Goal: Find specific page/section: Find specific page/section

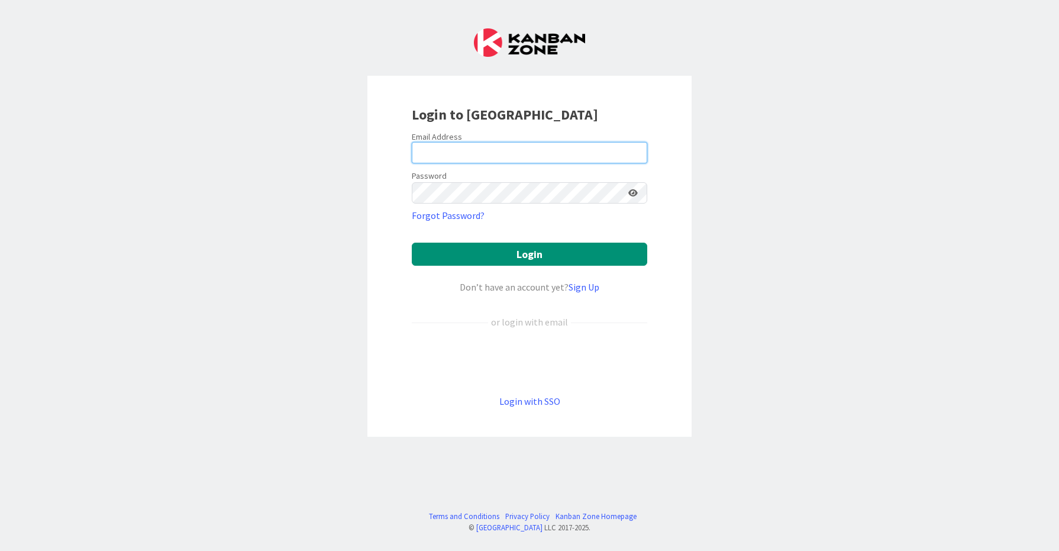
click at [478, 155] on input "email" at bounding box center [529, 152] width 235 height 21
type input "[EMAIL_ADDRESS][DOMAIN_NAME]"
click at [487, 208] on form "Email Address [EMAIL_ADDRESS][DOMAIN_NAME] Password Forgot Password? Login Don’…" at bounding box center [529, 269] width 235 height 277
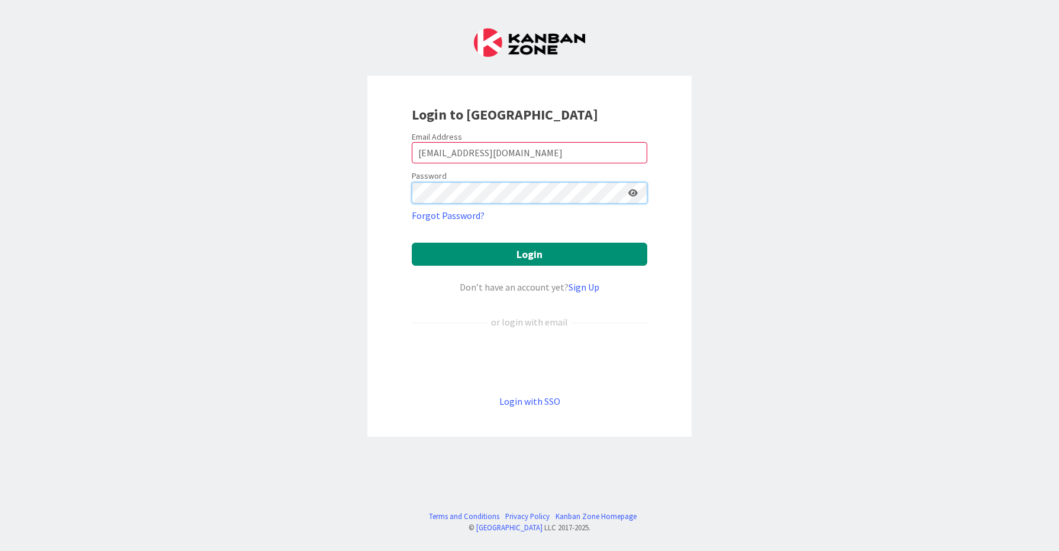
click at [412, 243] on button "Login" at bounding box center [529, 254] width 235 height 23
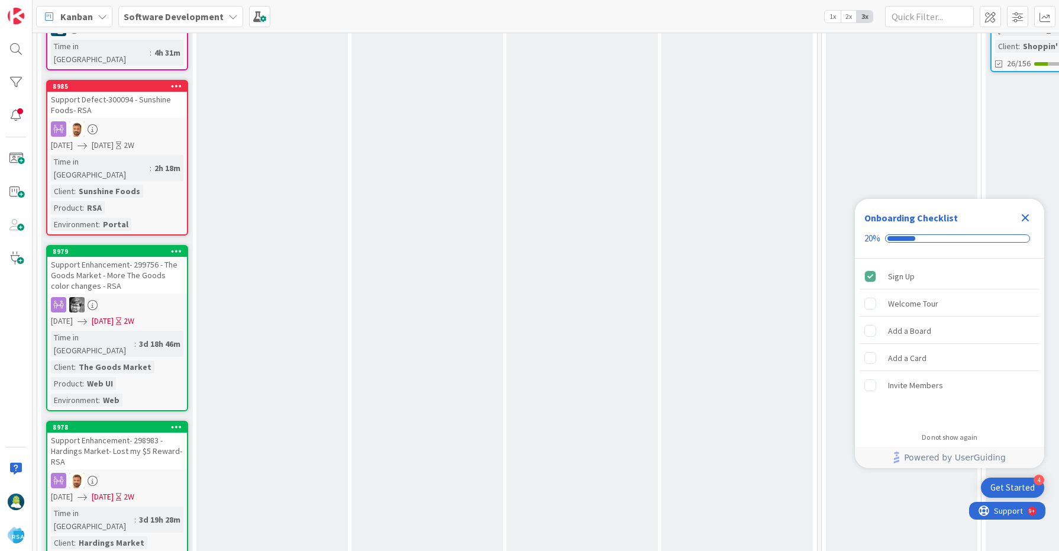
scroll to position [1117, 0]
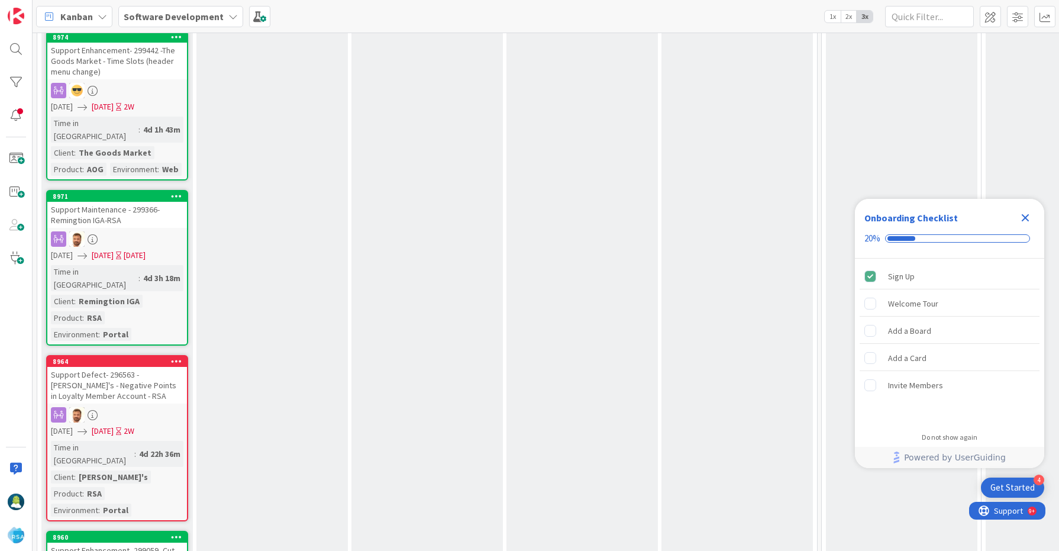
scroll to position [2035, 0]
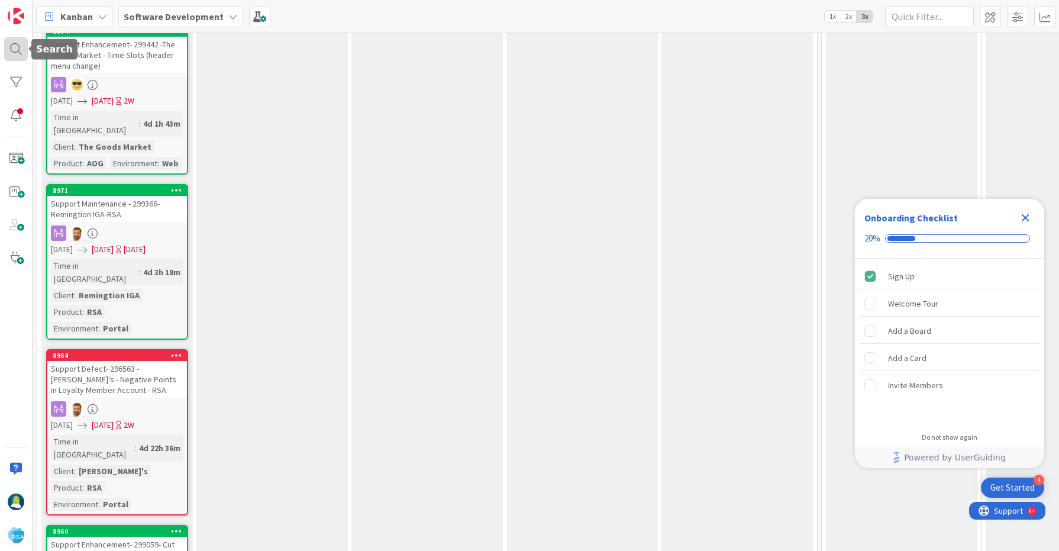
click at [12, 53] on div at bounding box center [16, 49] width 24 height 24
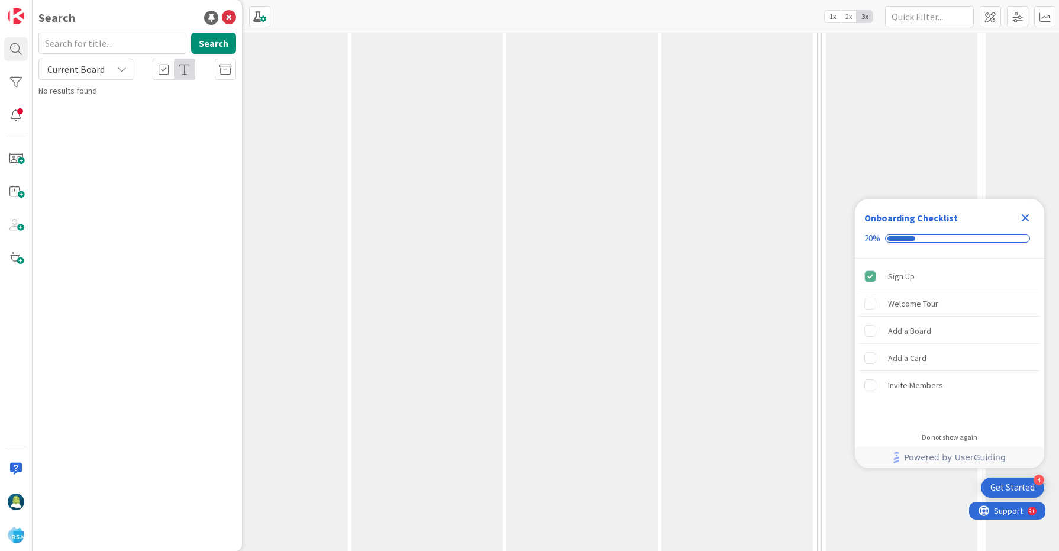
click at [103, 42] on input "text" at bounding box center [112, 43] width 148 height 21
type input "design house"
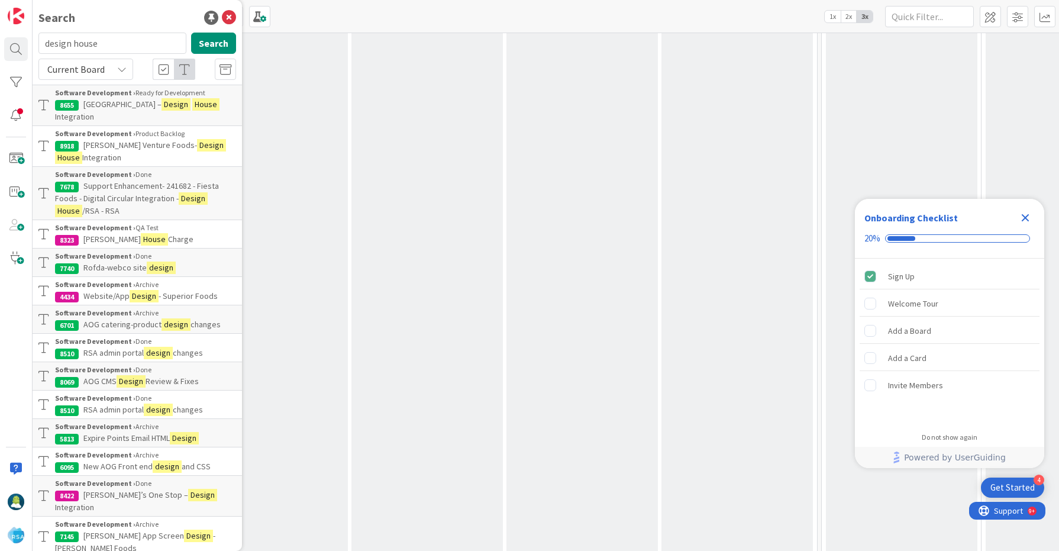
click at [127, 151] on p "[PERSON_NAME] Venture Foods- Design House Integration" at bounding box center [145, 151] width 181 height 25
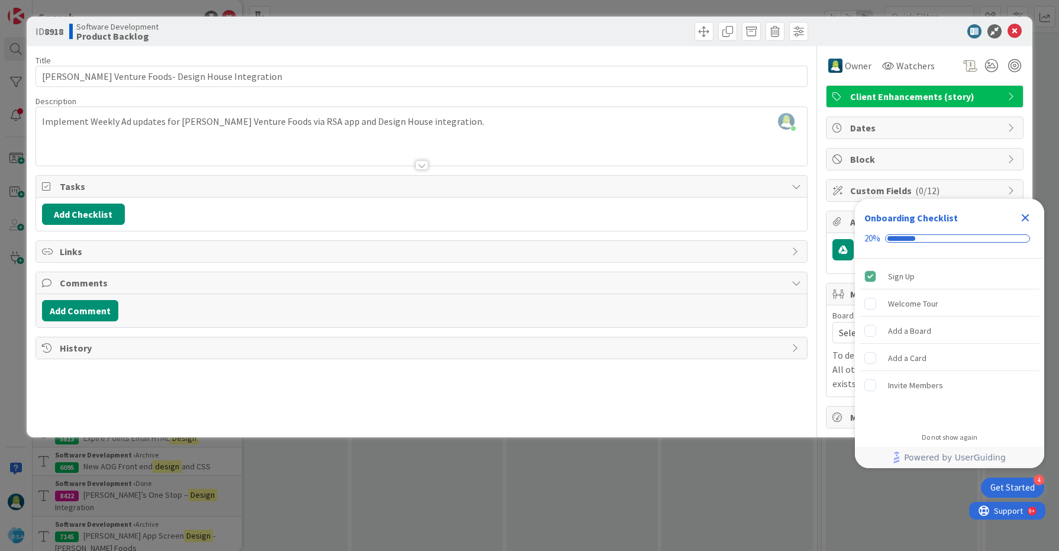
click at [49, 26] on b "8918" at bounding box center [53, 31] width 19 height 12
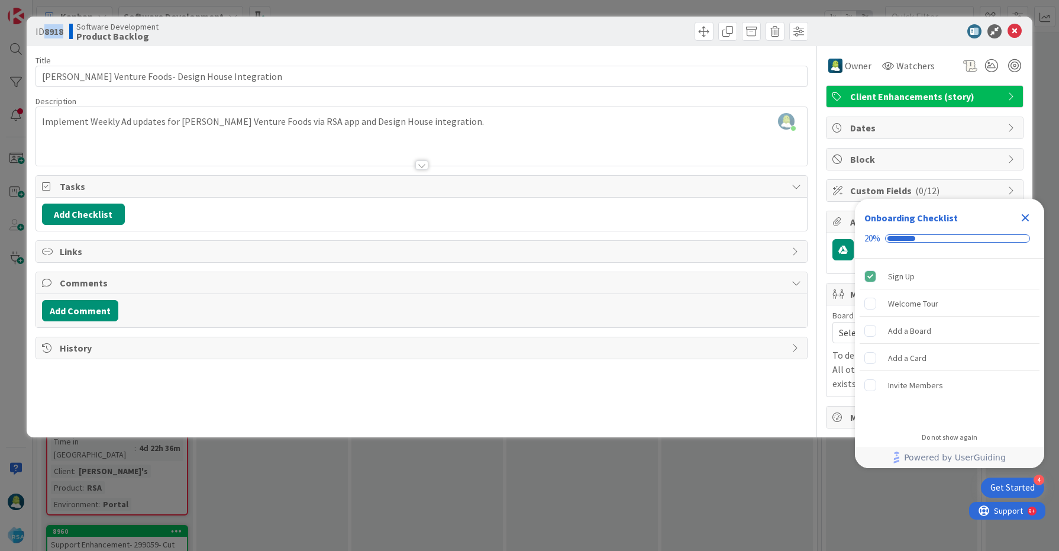
click at [49, 26] on b "8918" at bounding box center [53, 31] width 19 height 12
copy b "8918"
click at [1013, 30] on icon at bounding box center [1014, 31] width 14 height 14
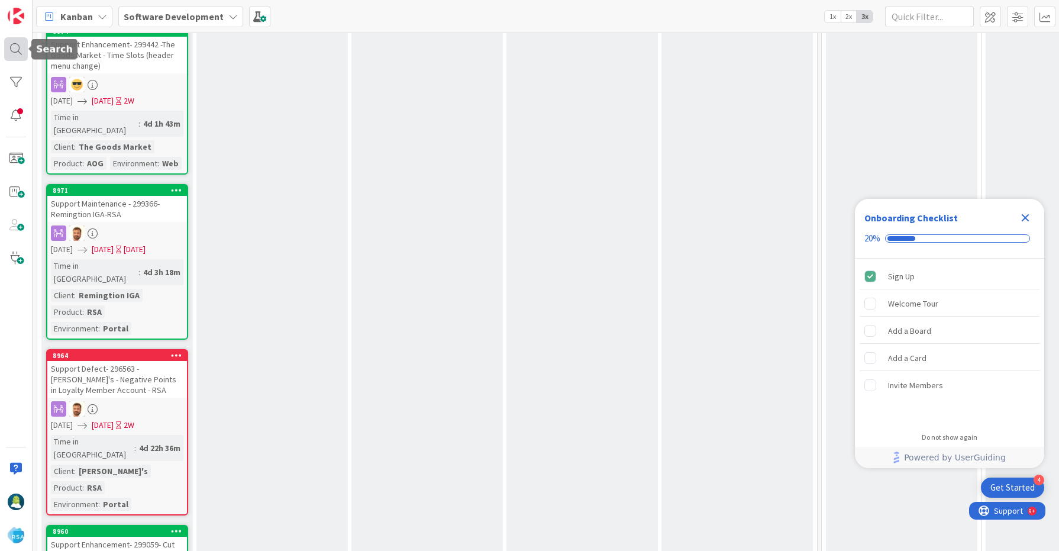
click at [15, 53] on div at bounding box center [16, 49] width 24 height 24
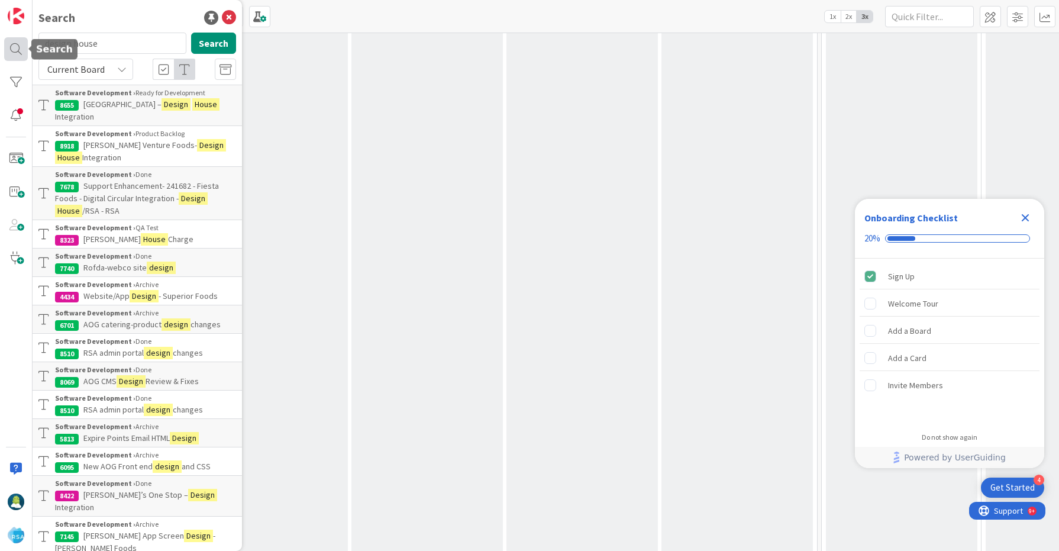
drag, startPoint x: 108, startPoint y: 44, endPoint x: 22, endPoint y: 44, distance: 86.4
click at [22, 44] on div "Search design house Search Current Board Software Development › Ready for Devel…" at bounding box center [16, 275] width 33 height 551
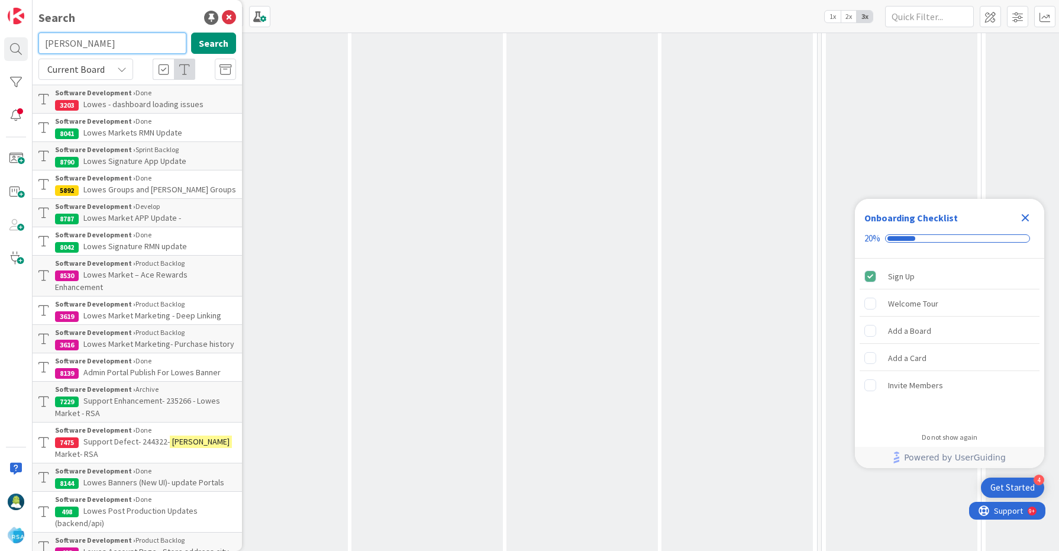
drag, startPoint x: 72, startPoint y: 35, endPoint x: 81, endPoint y: 46, distance: 13.9
click at [81, 46] on input "[PERSON_NAME]" at bounding box center [112, 43] width 148 height 21
paste input "sunshine app submission"
type input "sunshine app submission"
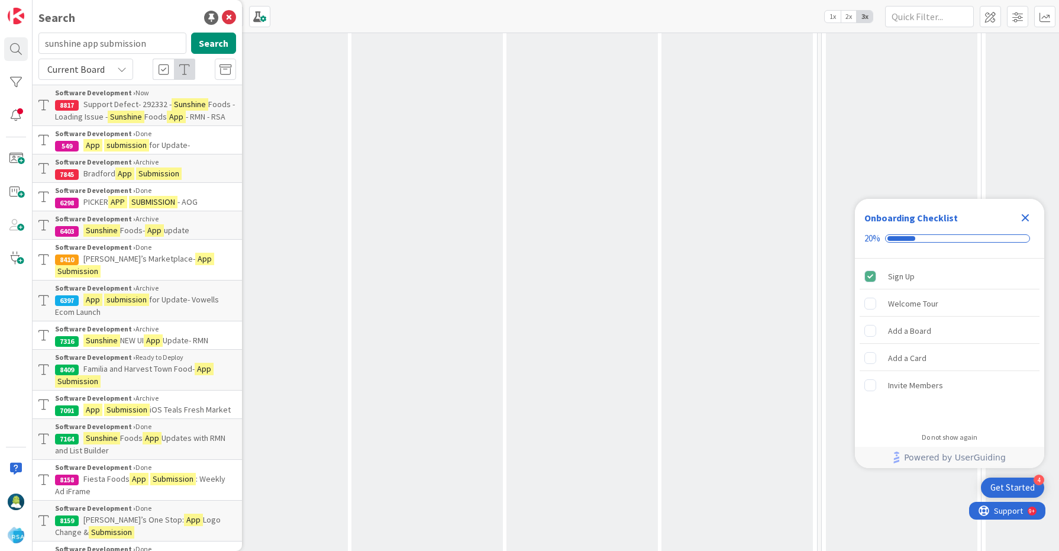
click at [149, 146] on span "for Update-" at bounding box center [169, 145] width 41 height 11
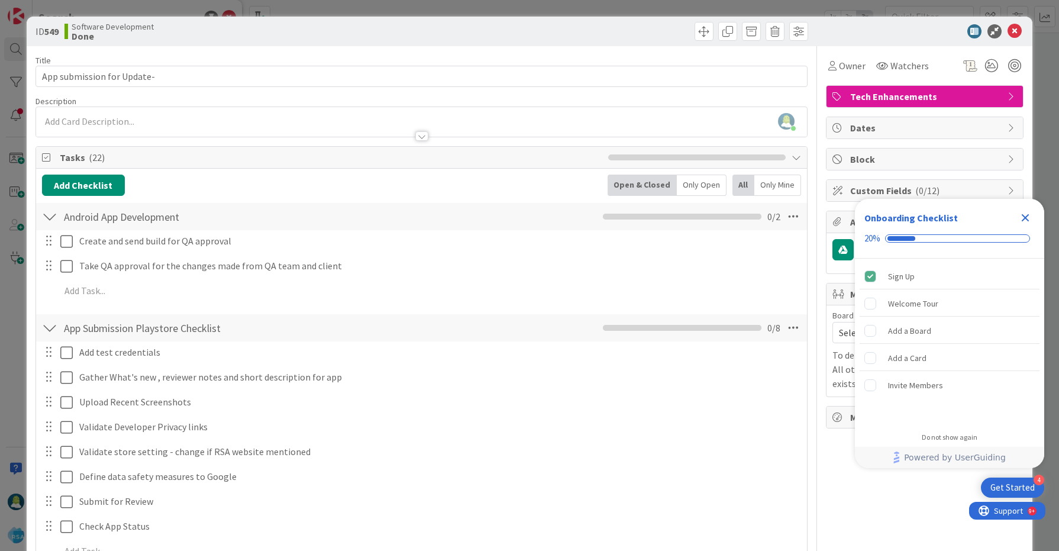
click at [1025, 216] on icon "Close Checklist" at bounding box center [1026, 218] width 8 height 8
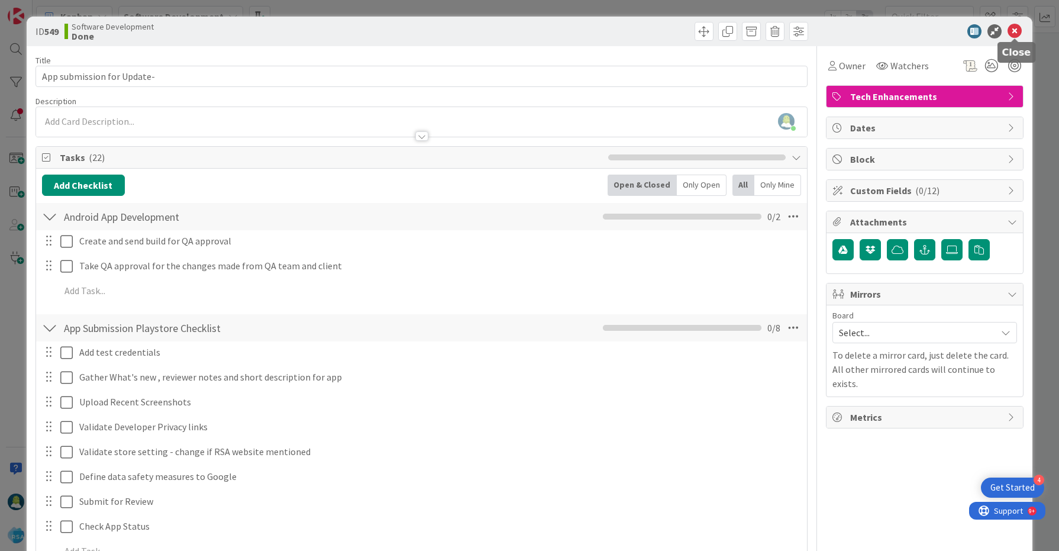
click at [1013, 28] on icon at bounding box center [1014, 31] width 14 height 14
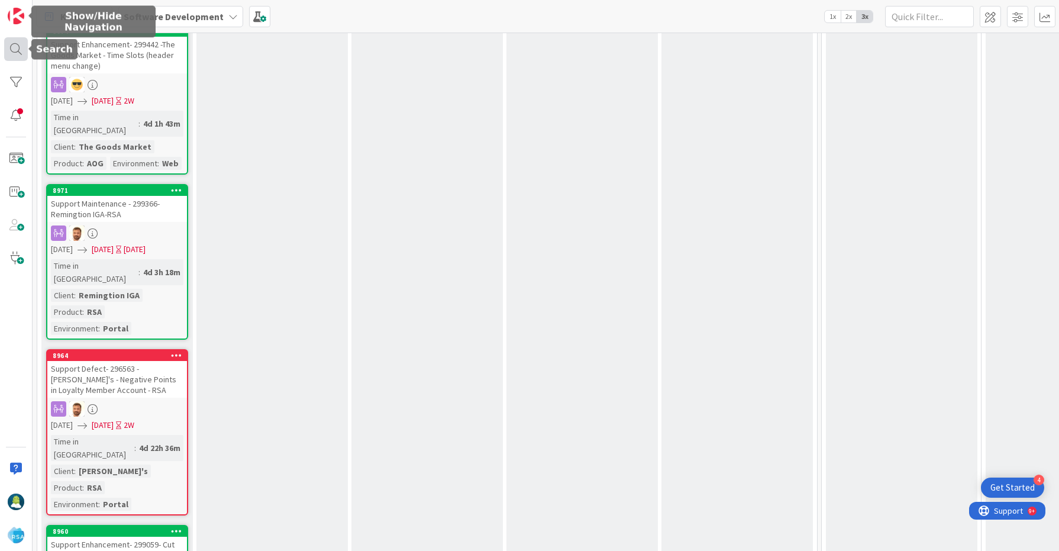
click at [20, 43] on div at bounding box center [16, 49] width 24 height 24
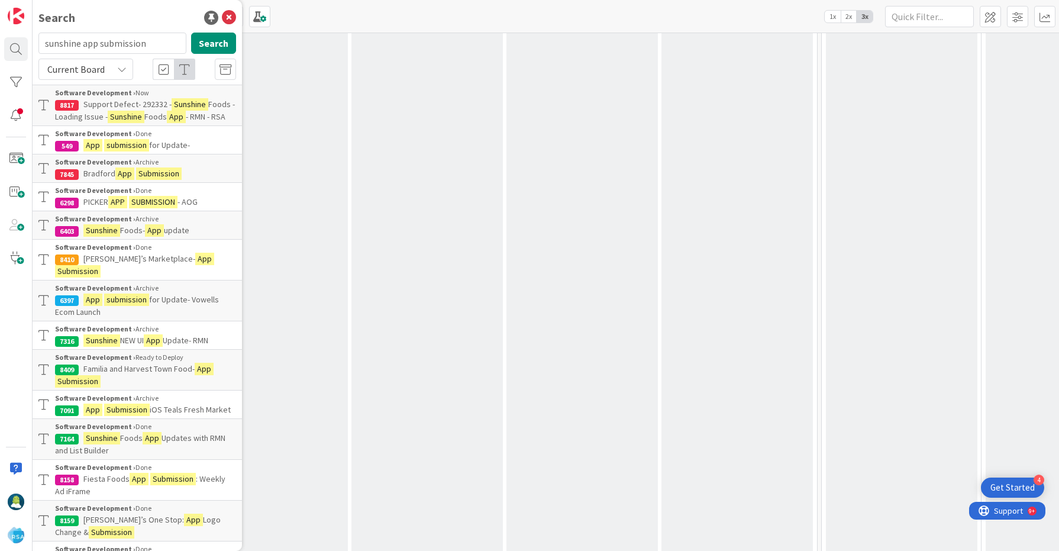
click at [117, 110] on p "Support Defect- 292332 - Sunshine Foods -Loading Issue - Sunshine Foods App - R…" at bounding box center [145, 110] width 181 height 25
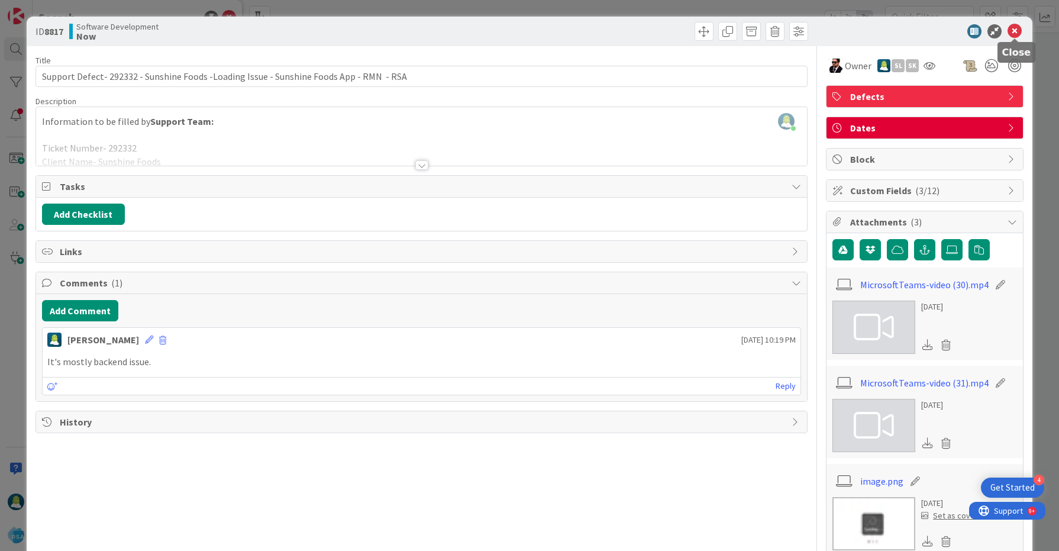
click at [1016, 33] on icon at bounding box center [1014, 31] width 14 height 14
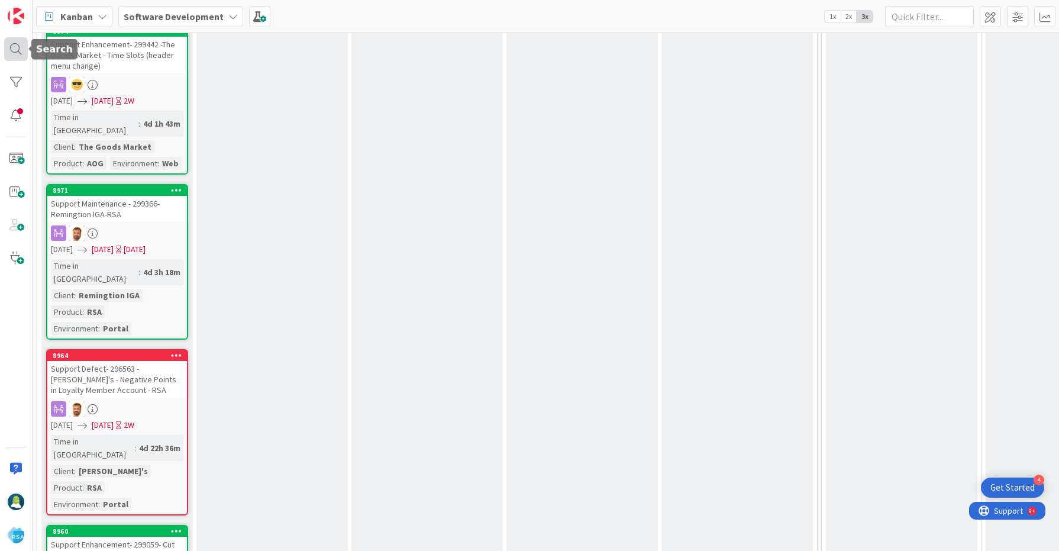
click at [21, 44] on div at bounding box center [16, 49] width 24 height 24
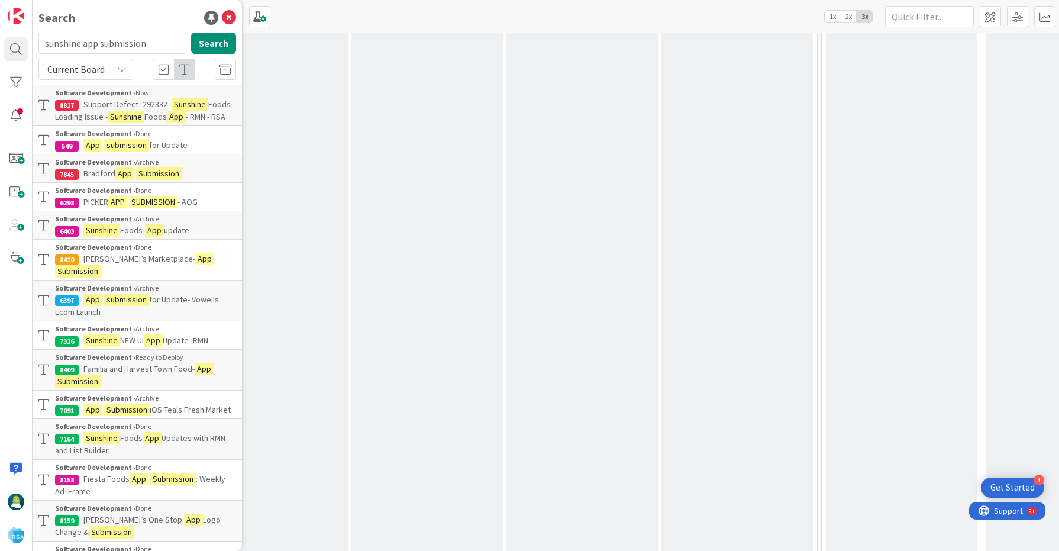
click at [141, 143] on mark "submission" at bounding box center [126, 145] width 45 height 12
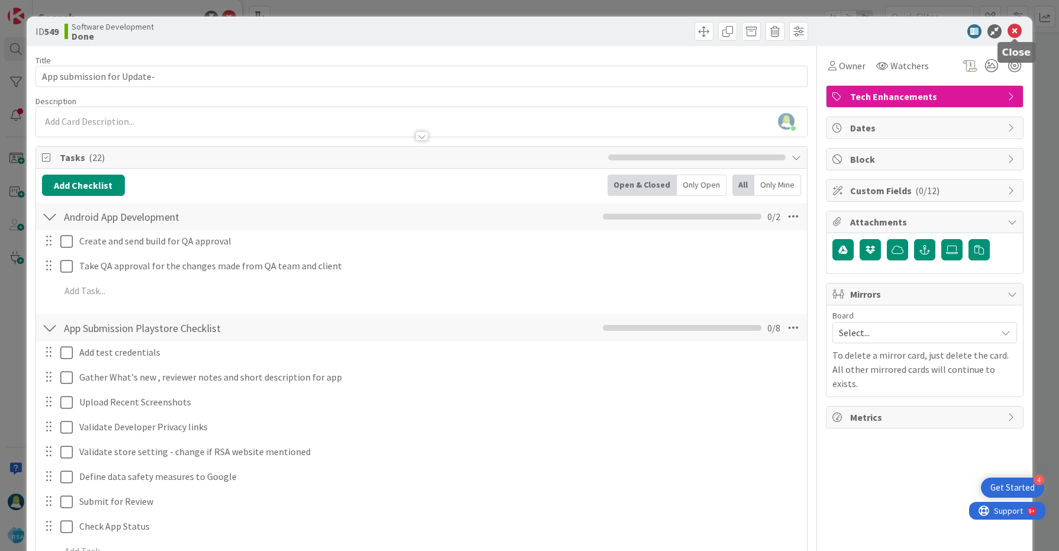
click at [1016, 33] on icon at bounding box center [1014, 31] width 14 height 14
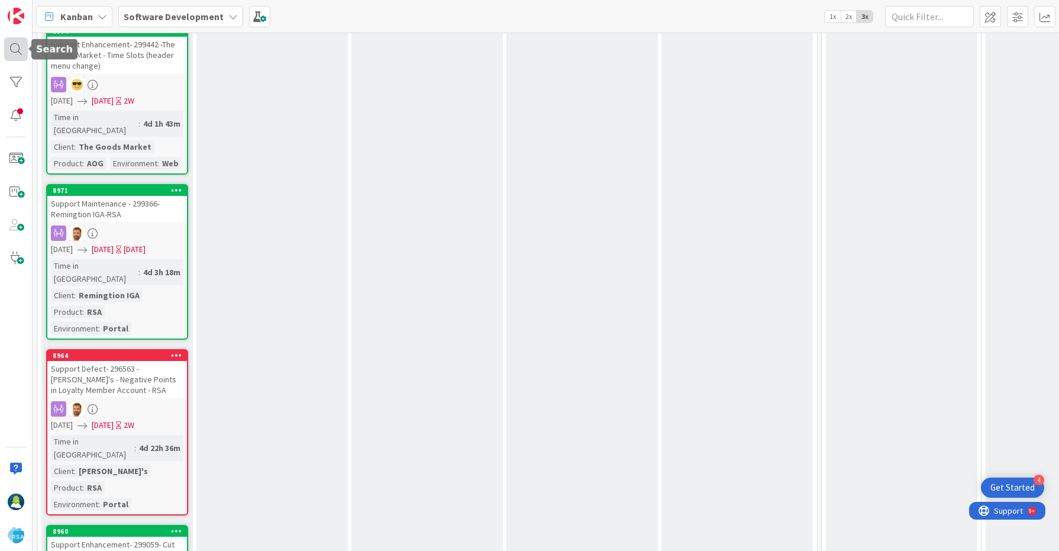
click at [8, 46] on div at bounding box center [16, 49] width 24 height 24
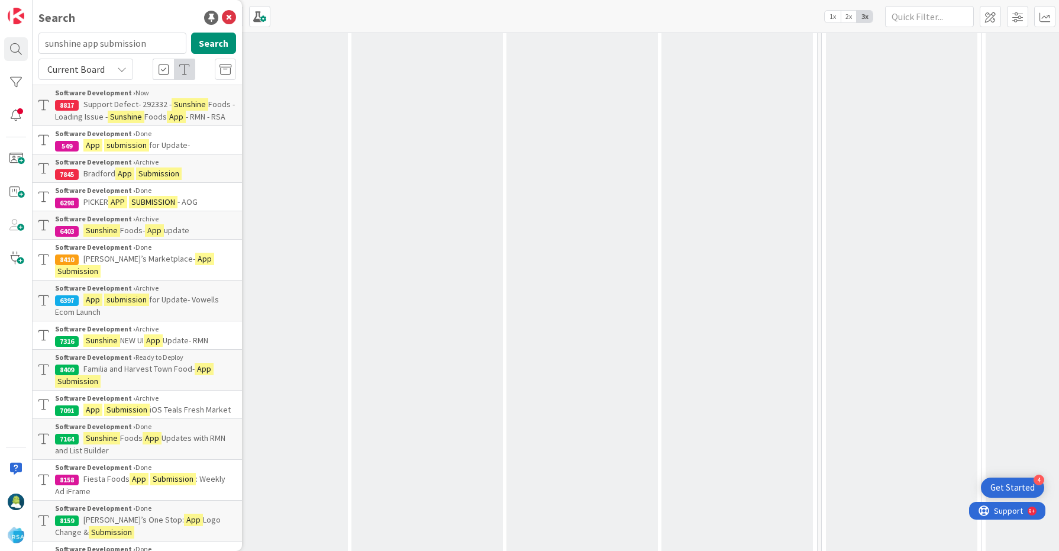
drag, startPoint x: 148, startPoint y: 43, endPoint x: 30, endPoint y: 43, distance: 118.3
click at [30, 43] on div "Search sunshine app submission Search Current Board Software Development › Now …" at bounding box center [16, 275] width 33 height 551
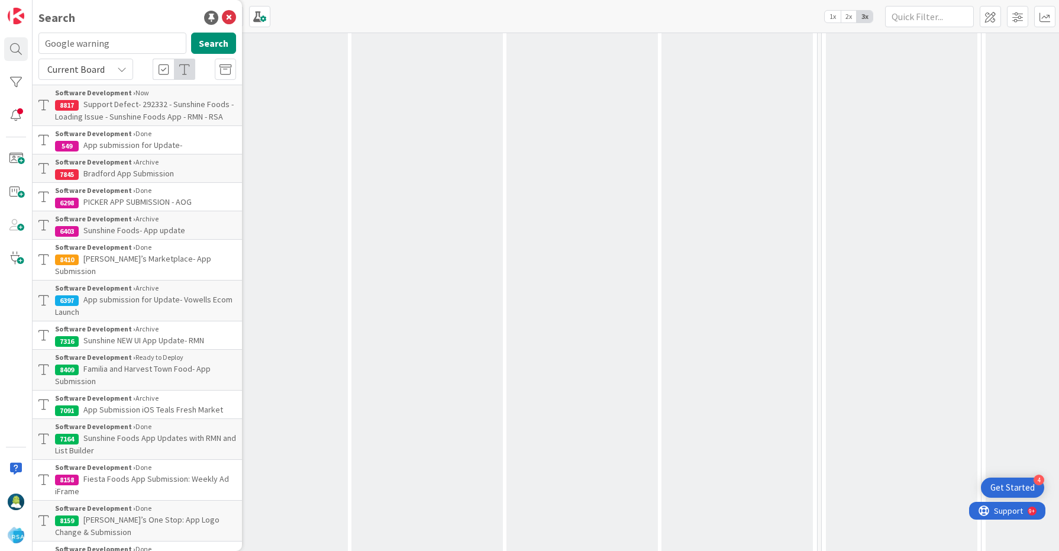
type input "Google warning"
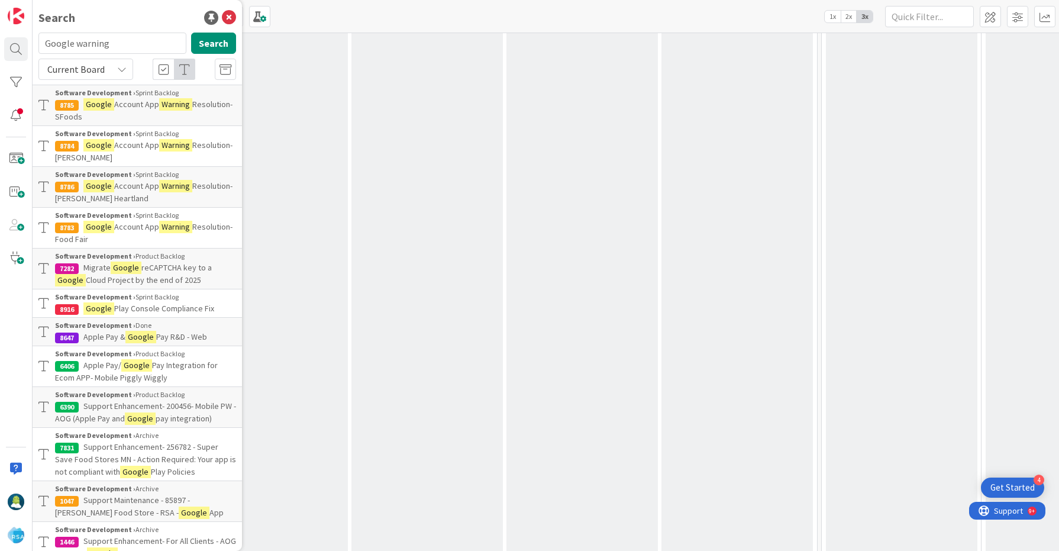
click at [121, 117] on p "Google Account App Warning Resolution- SFoods" at bounding box center [145, 110] width 181 height 25
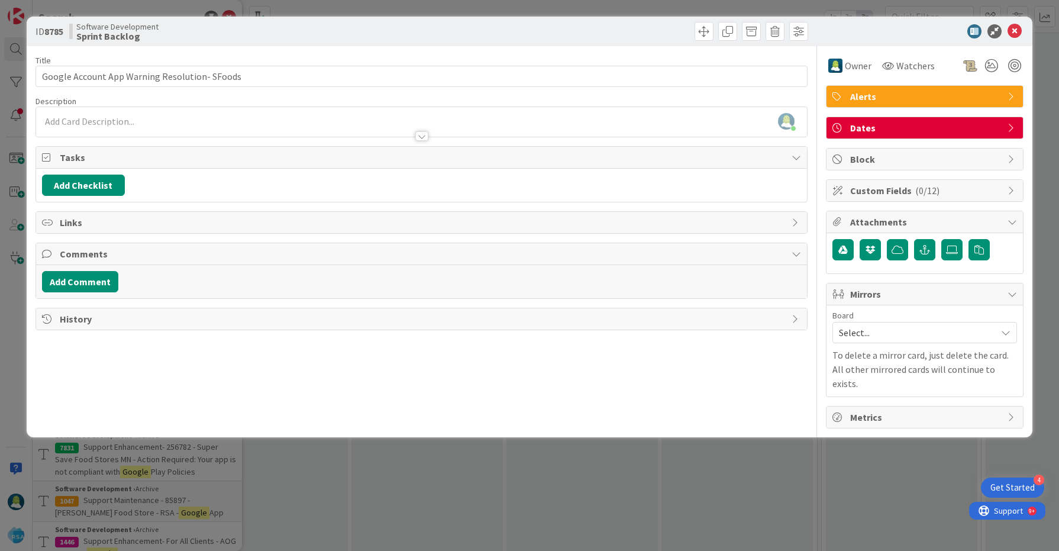
click at [52, 27] on b "8785" at bounding box center [53, 31] width 19 height 12
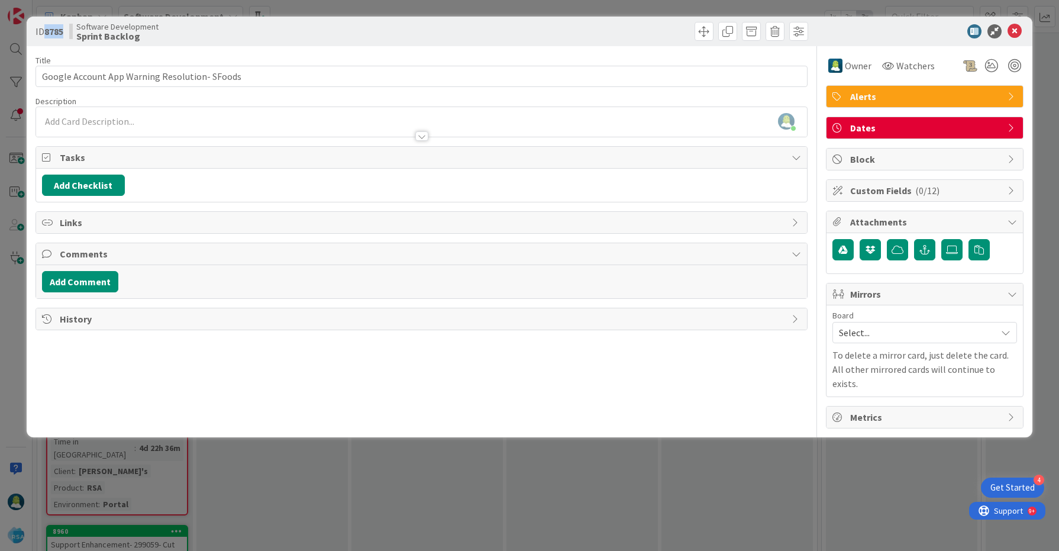
click at [52, 27] on b "8785" at bounding box center [53, 31] width 19 height 12
copy b "8785"
click at [1015, 35] on icon at bounding box center [1014, 31] width 14 height 14
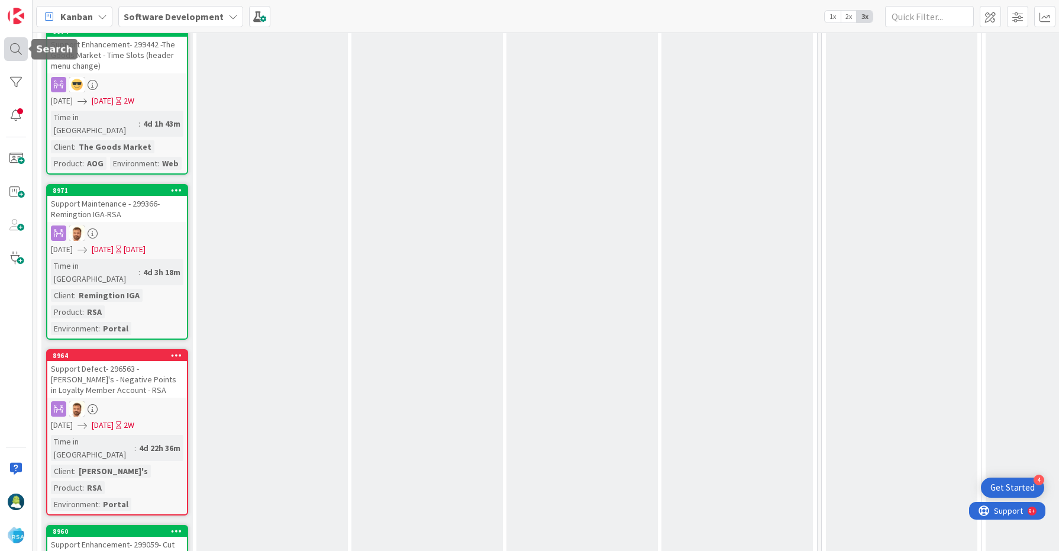
click at [11, 49] on div at bounding box center [16, 49] width 24 height 24
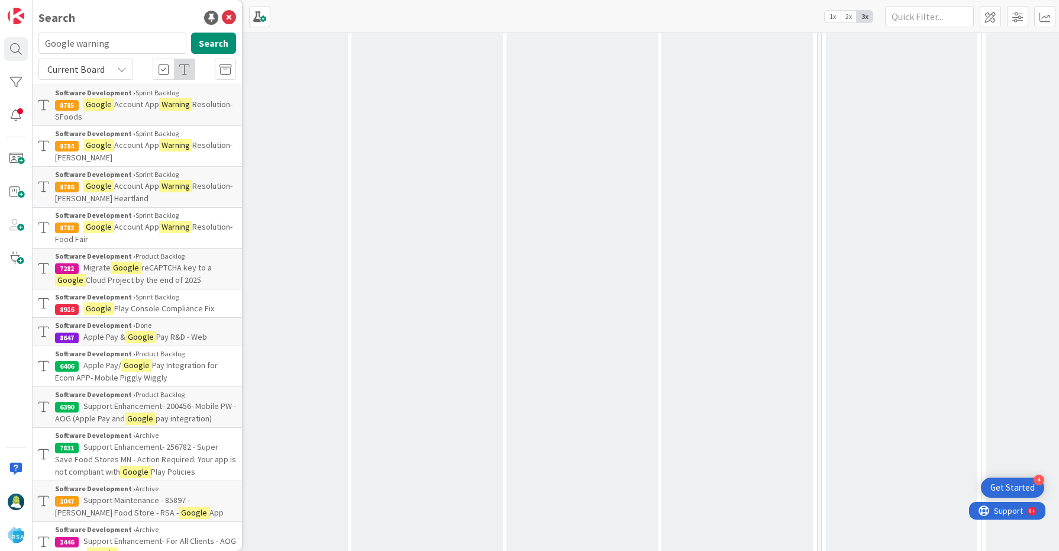
click at [148, 153] on p "Google Account App Warning Resolution- [PERSON_NAME]" at bounding box center [145, 151] width 181 height 25
